Goal: Transaction & Acquisition: Purchase product/service

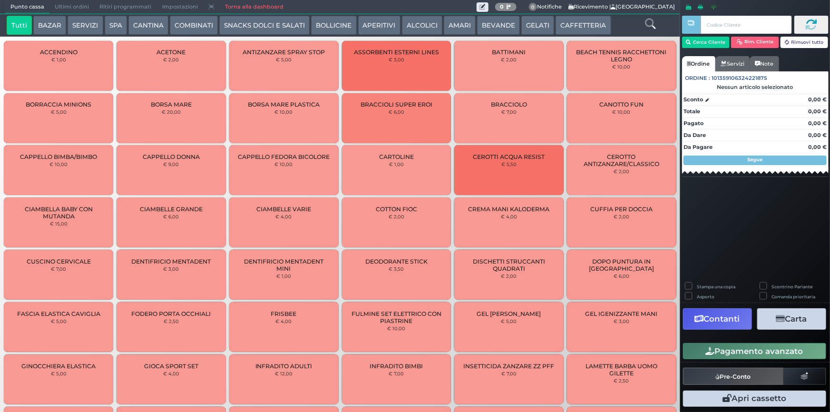
click at [581, 19] on button "CAFFETTERIA" at bounding box center [582, 25] width 55 height 19
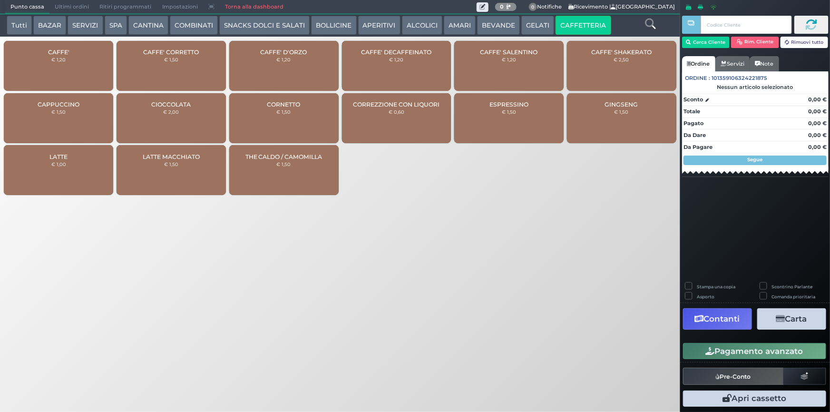
click at [64, 70] on div "CAFFE' € 1,20" at bounding box center [58, 66] width 109 height 50
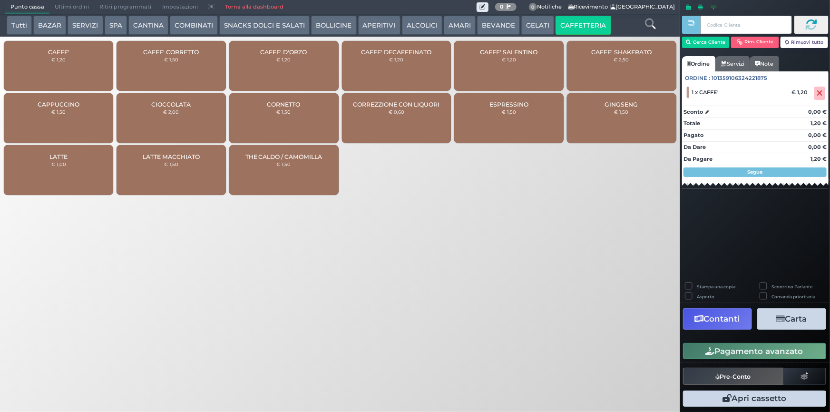
click at [752, 349] on button "Pagamento avanzato" at bounding box center [754, 351] width 143 height 16
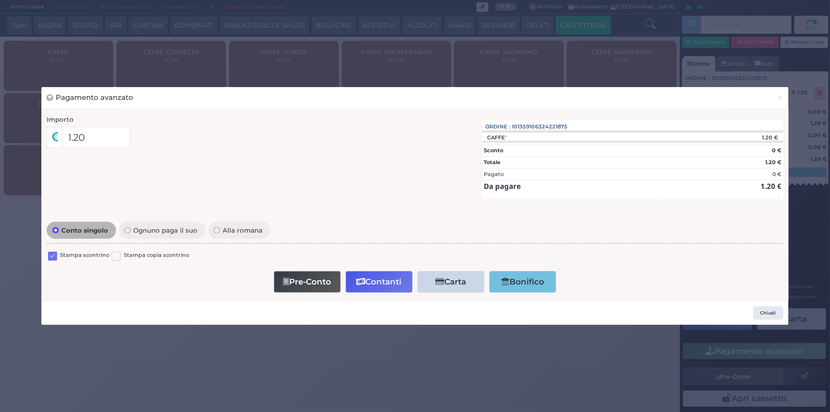
click at [52, 256] on label at bounding box center [52, 256] width 9 height 9
click at [0, 0] on input "checkbox" at bounding box center [0, 0] width 0 height 0
click at [375, 286] on button "Contanti" at bounding box center [379, 281] width 67 height 21
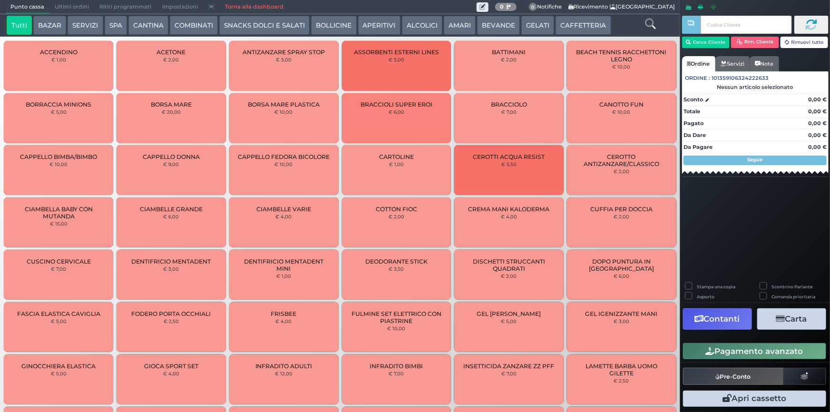
click at [587, 20] on button "CAFFETTERIA" at bounding box center [582, 25] width 55 height 19
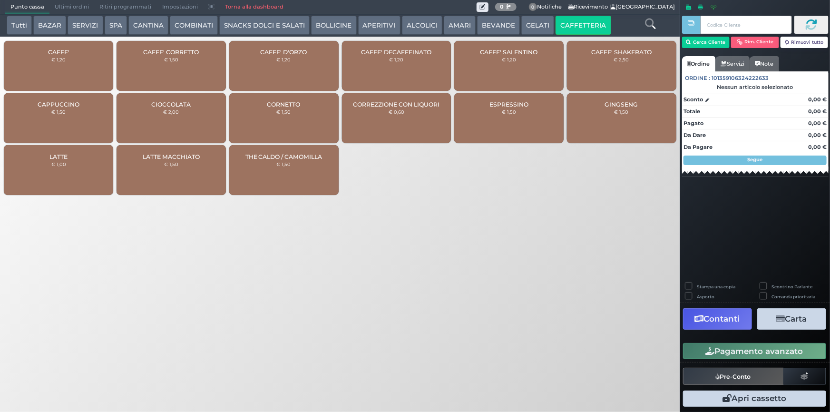
click at [57, 58] on small "€ 1,20" at bounding box center [58, 60] width 14 height 6
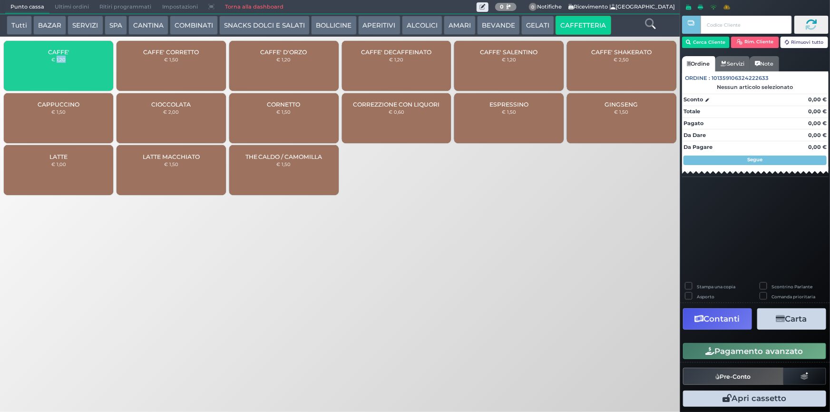
click at [57, 58] on small "€ 1,20" at bounding box center [58, 60] width 14 height 6
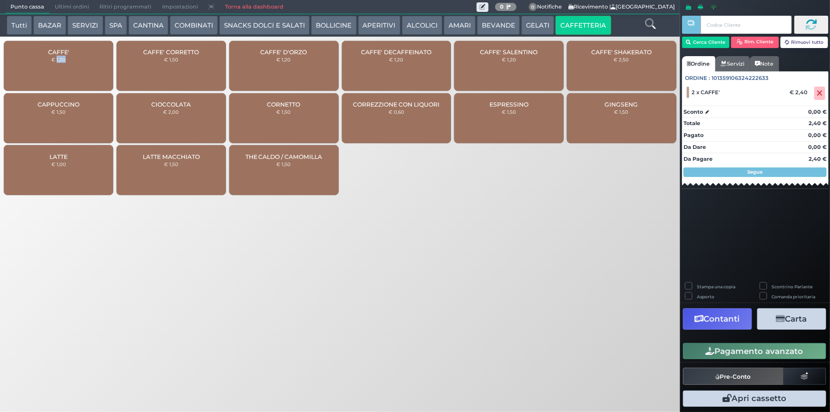
click at [728, 349] on button "Pagamento avanzato" at bounding box center [754, 351] width 143 height 16
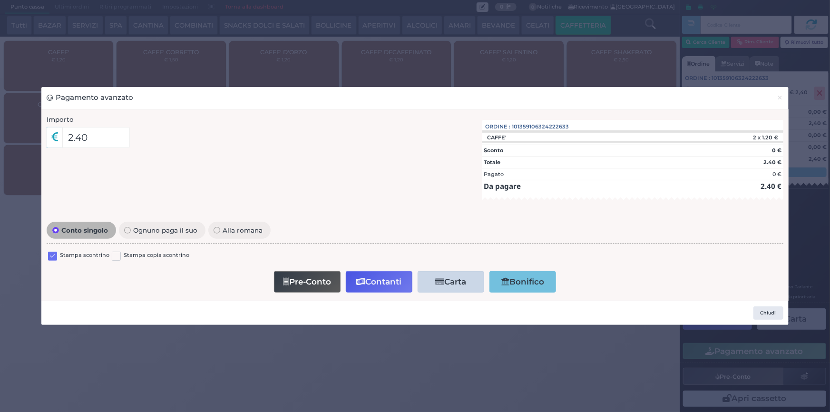
click at [48, 257] on label at bounding box center [52, 256] width 9 height 9
click at [0, 0] on input "checkbox" at bounding box center [0, 0] width 0 height 0
click at [366, 279] on button "Contanti" at bounding box center [379, 281] width 67 height 21
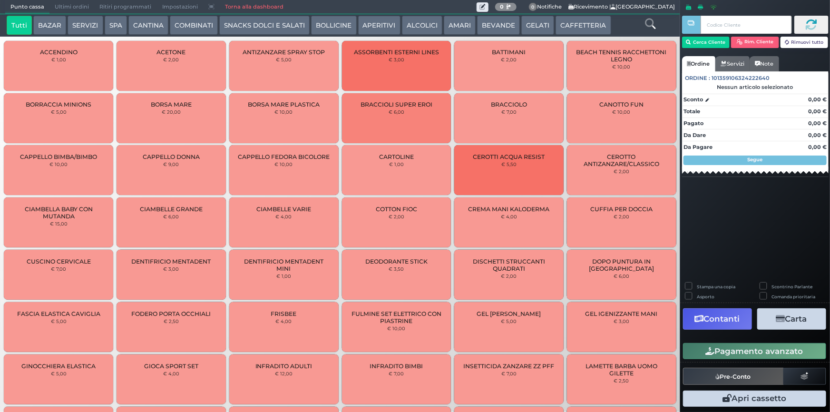
click at [563, 23] on button "CAFFETTERIA" at bounding box center [582, 25] width 55 height 19
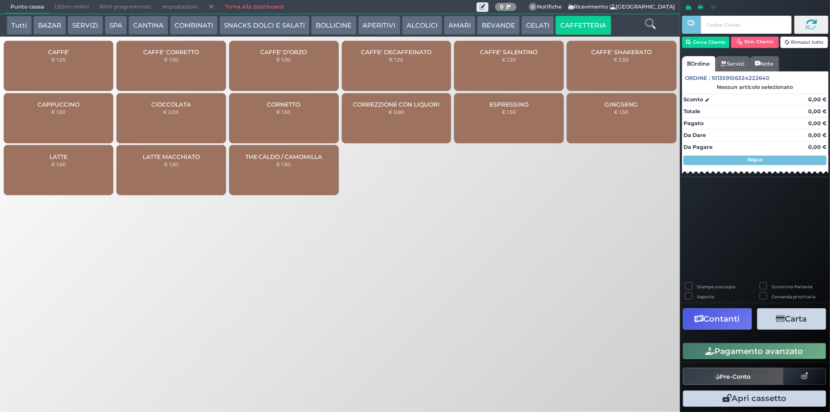
click at [65, 58] on small "€ 1,20" at bounding box center [58, 60] width 14 height 6
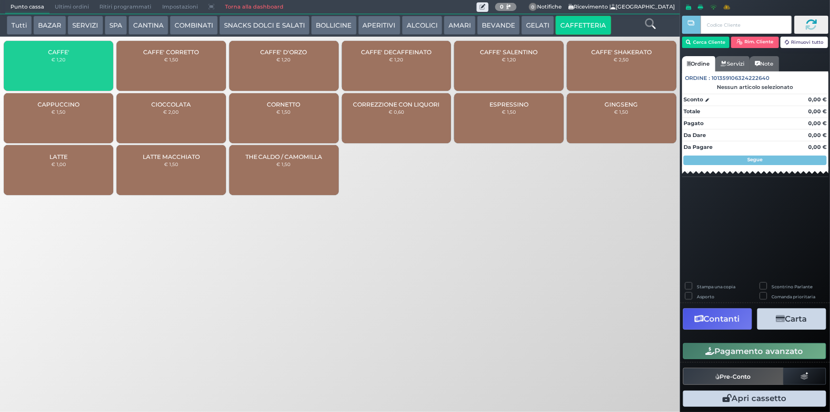
click at [65, 58] on small "€ 1,20" at bounding box center [58, 60] width 14 height 6
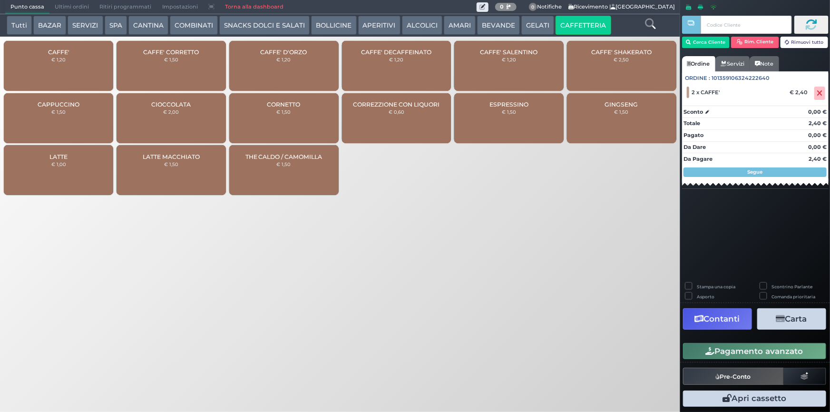
click at [704, 352] on button "Pagamento avanzato" at bounding box center [754, 351] width 143 height 16
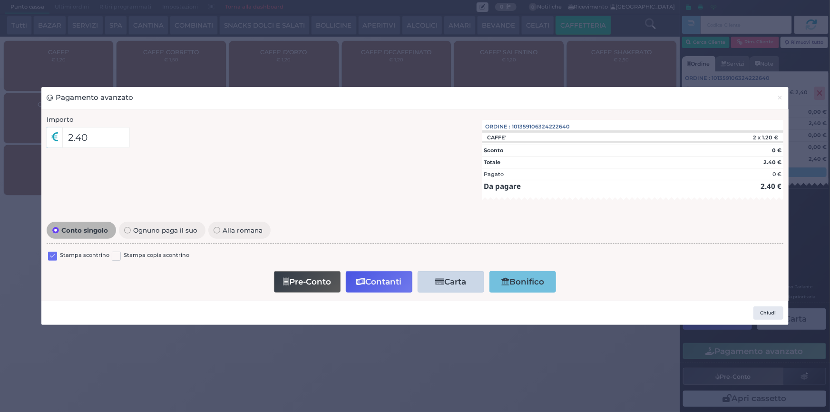
click at [55, 255] on label at bounding box center [52, 256] width 9 height 9
click at [0, 0] on input "checkbox" at bounding box center [0, 0] width 0 height 0
click at [373, 282] on button "Contanti" at bounding box center [379, 281] width 67 height 21
